Goal: Task Accomplishment & Management: Manage account settings

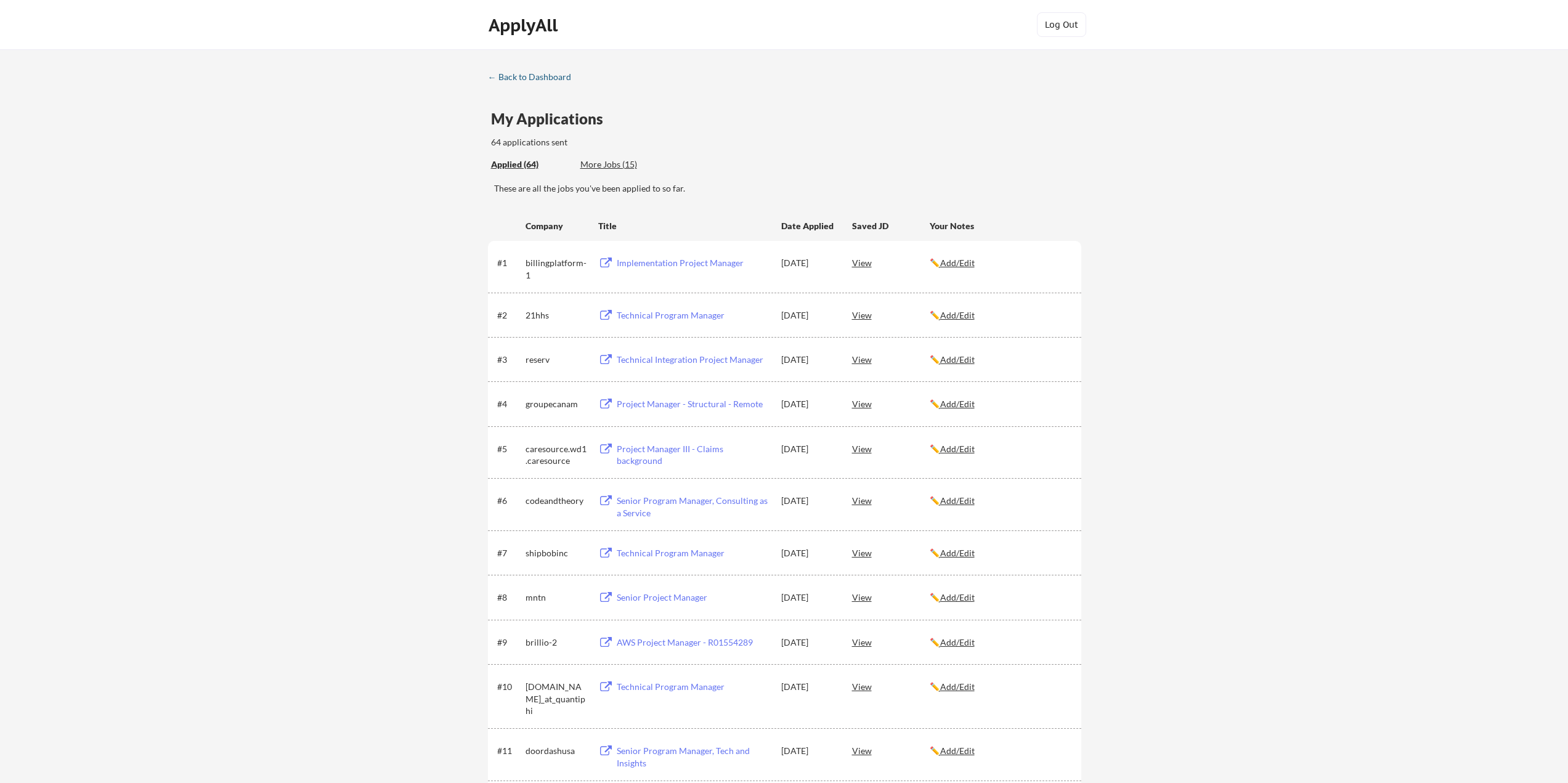
click at [495, 77] on div "← Back to Dashboard" at bounding box center [534, 77] width 92 height 8
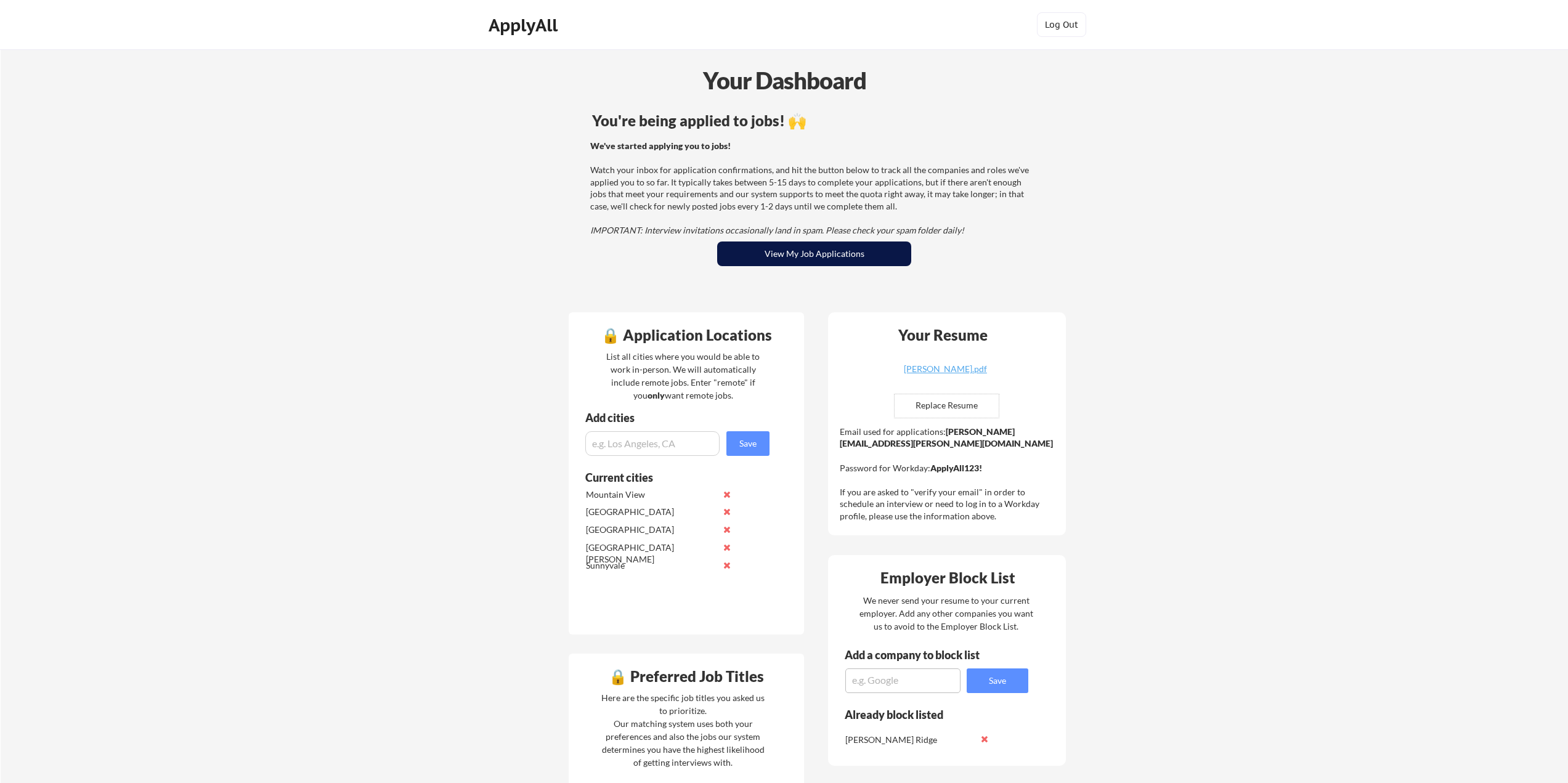
click at [766, 251] on button "View My Job Applications" at bounding box center [814, 254] width 194 height 24
